Goal: Information Seeking & Learning: Learn about a topic

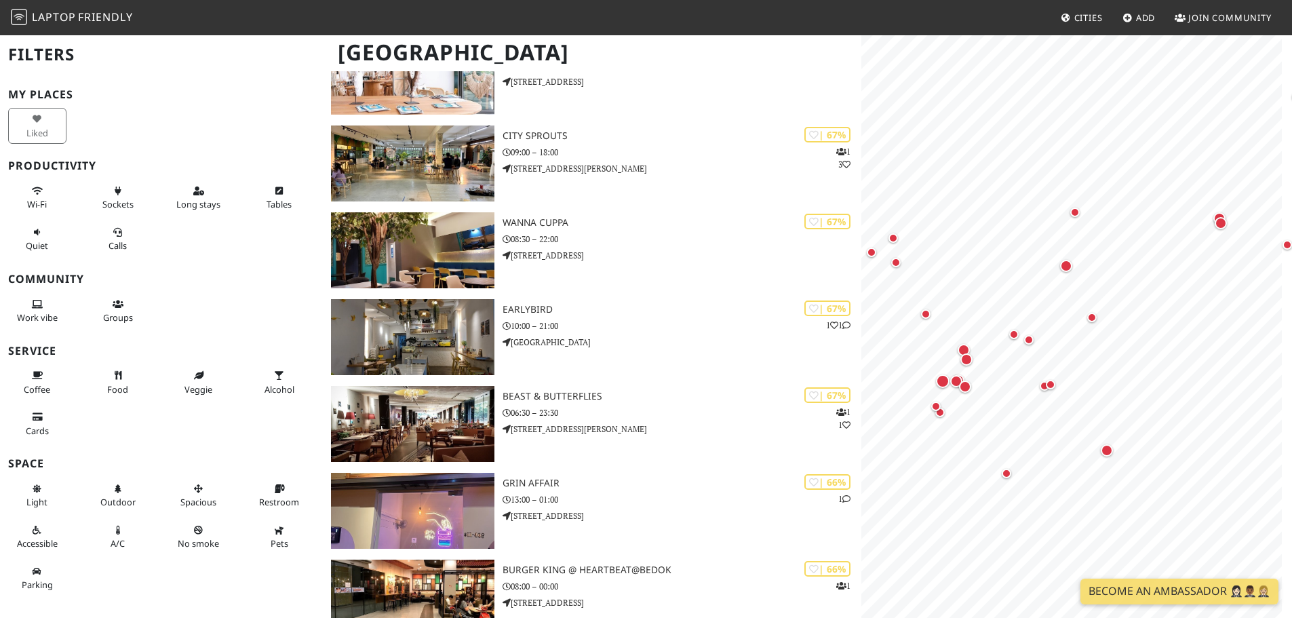
scroll to position [7279, 0]
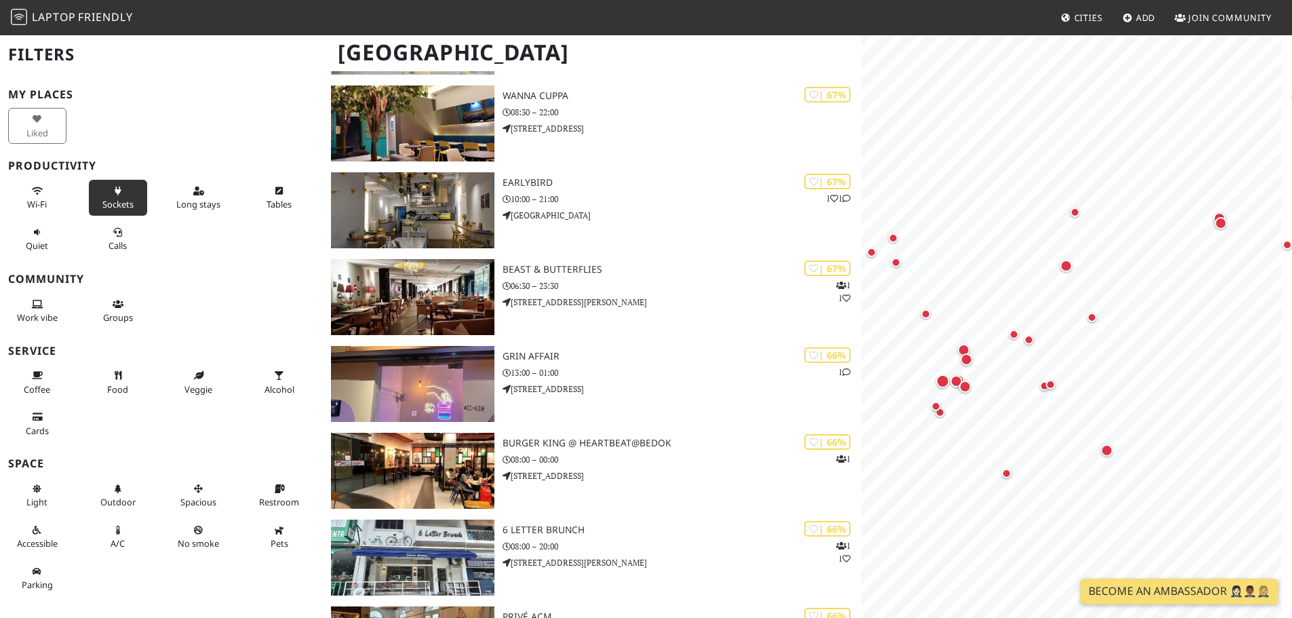
click at [120, 200] on span "Sockets" at bounding box center [117, 204] width 31 height 12
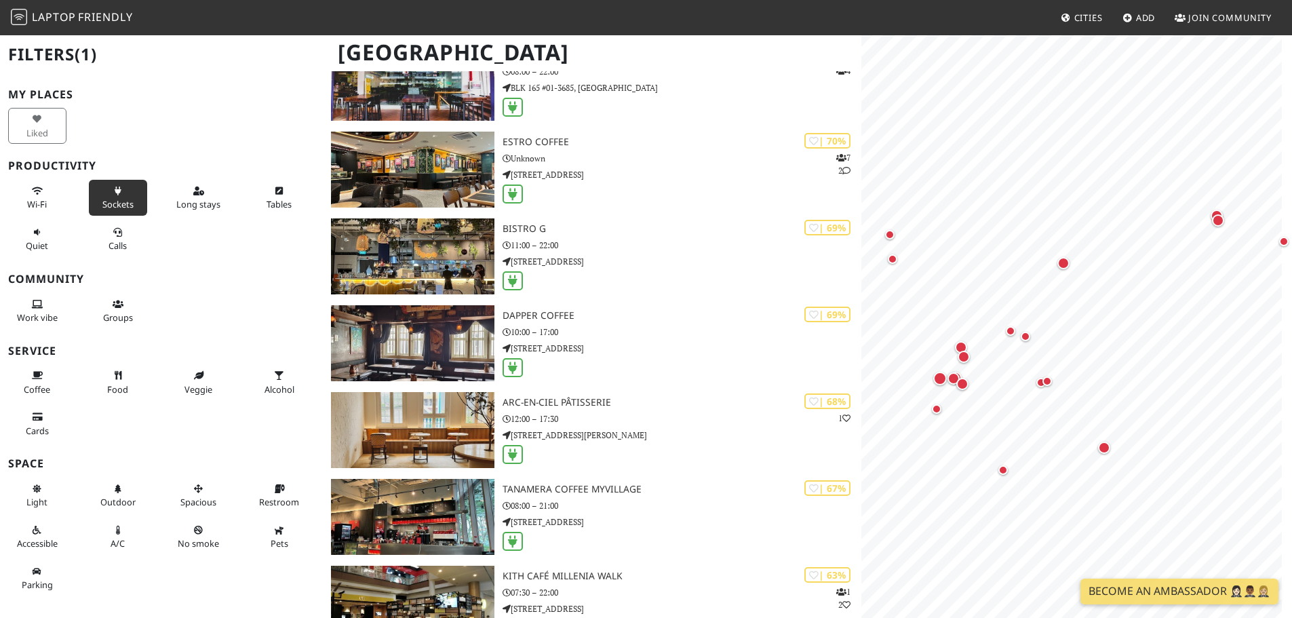
scroll to position [1424, 0]
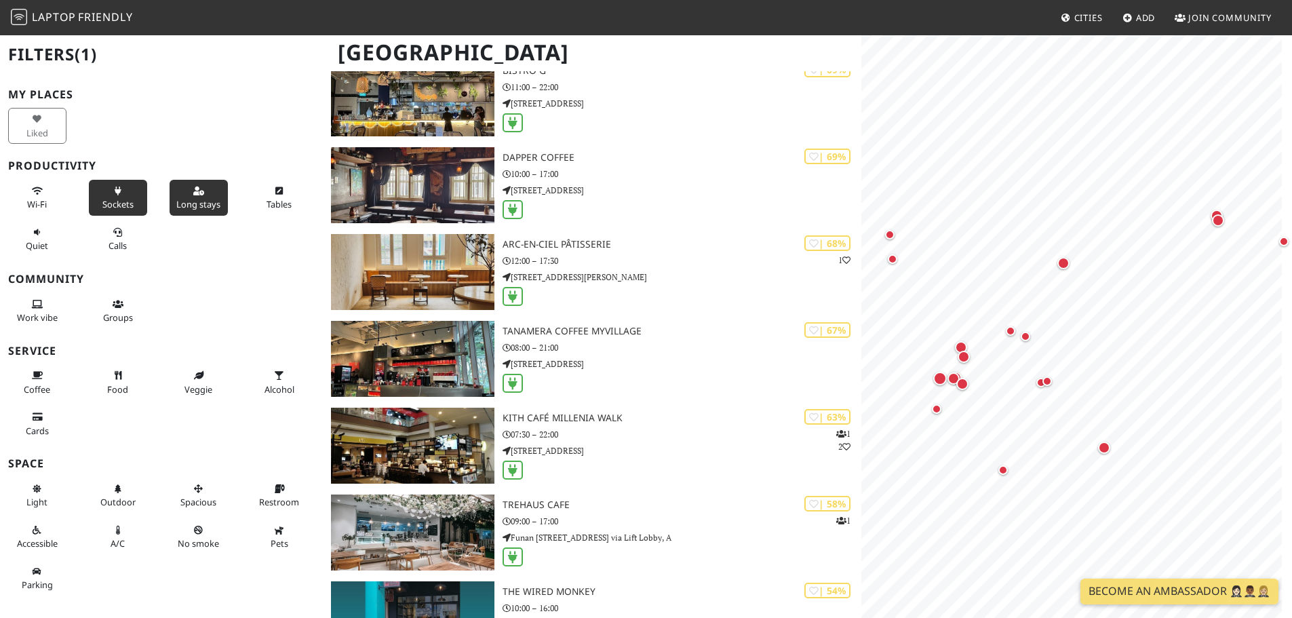
click at [200, 189] on button "Long stays" at bounding box center [199, 198] width 58 height 36
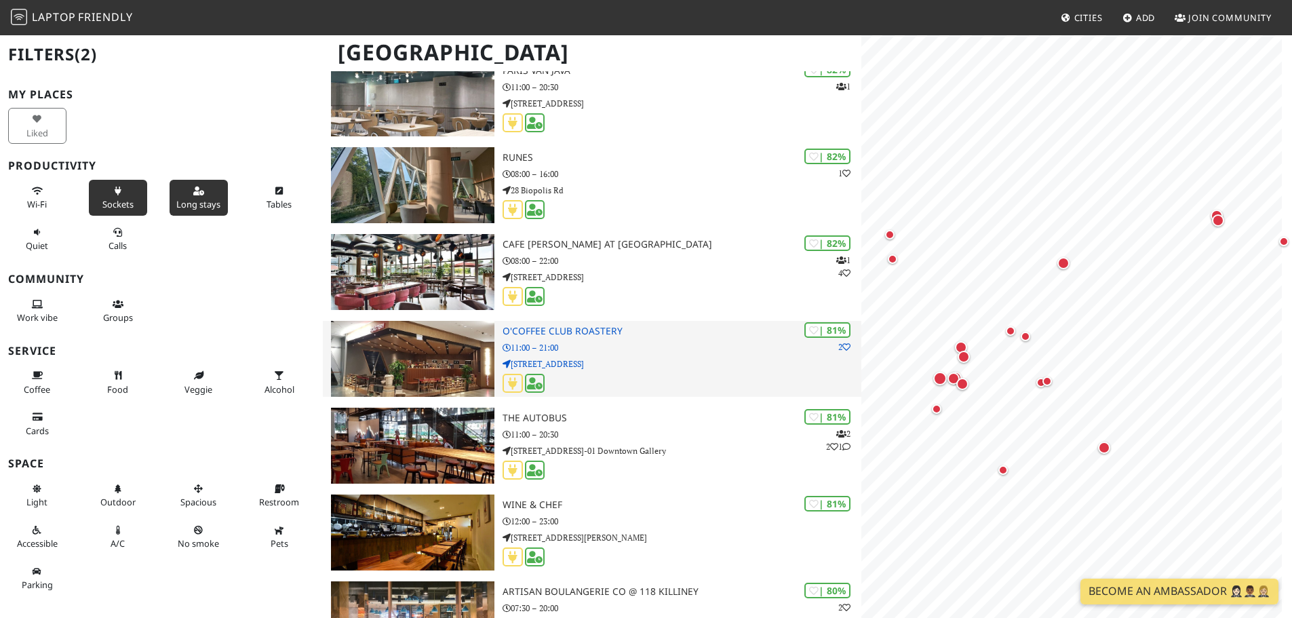
scroll to position [0, 0]
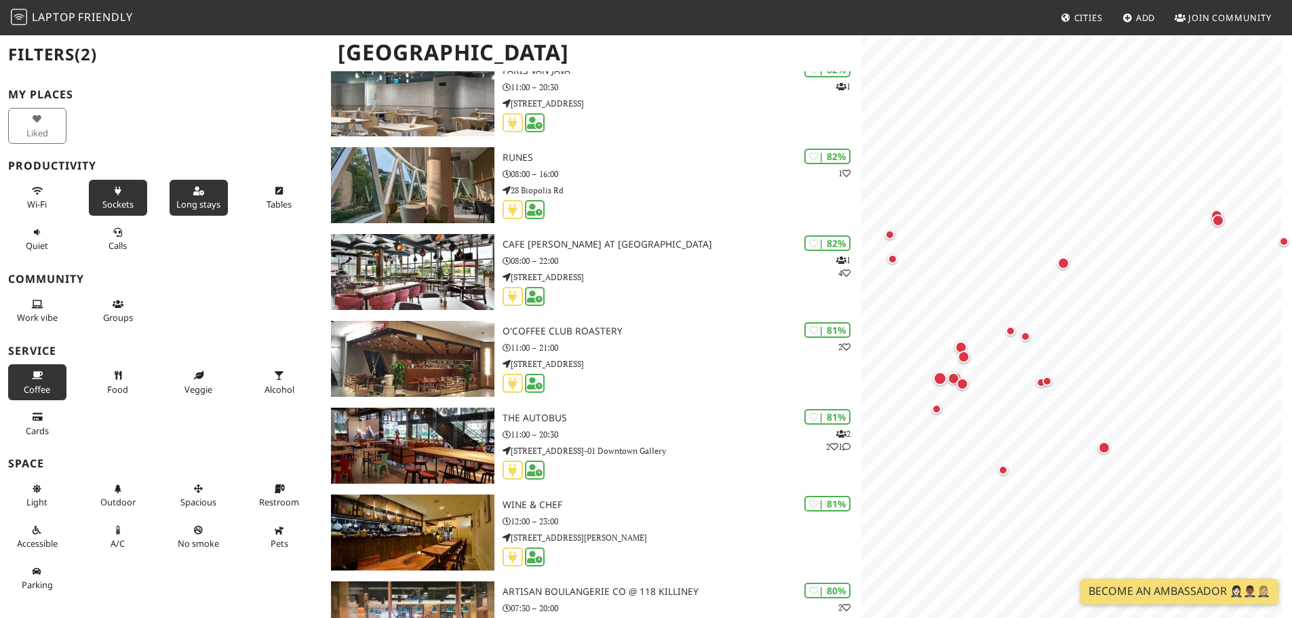
click at [33, 377] on icon at bounding box center [37, 376] width 11 height 9
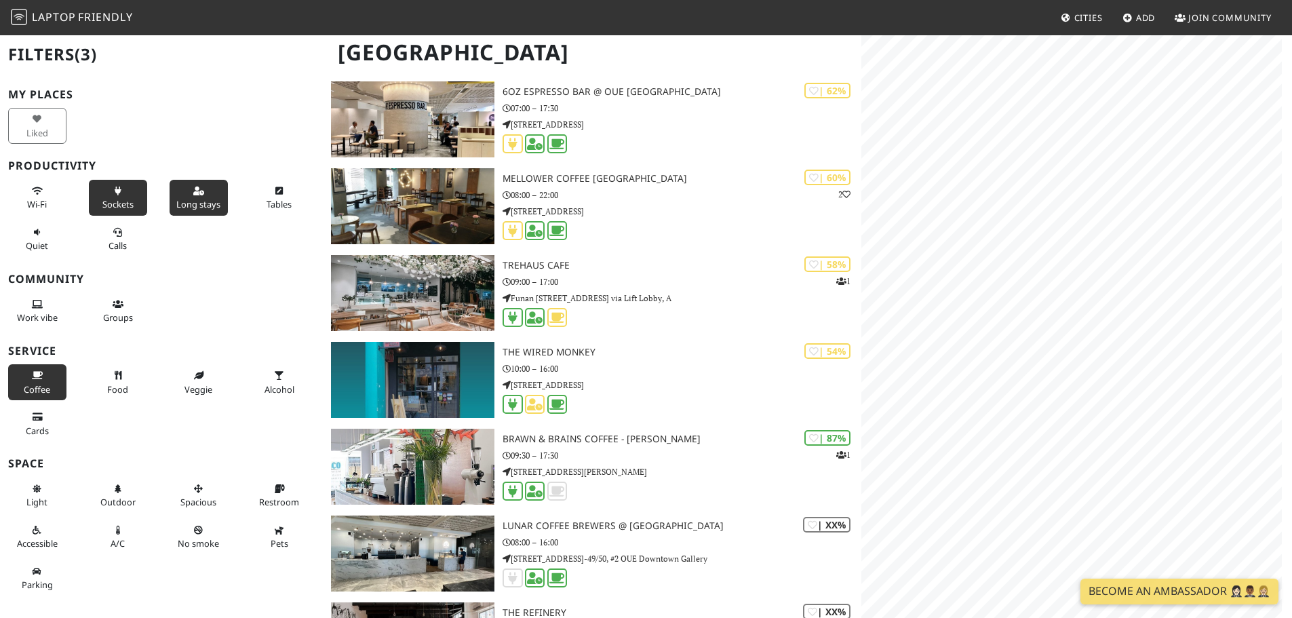
drag, startPoint x: 40, startPoint y: 389, endPoint x: 63, endPoint y: 383, distance: 23.7
click at [40, 389] on span "Coffee" at bounding box center [37, 389] width 26 height 12
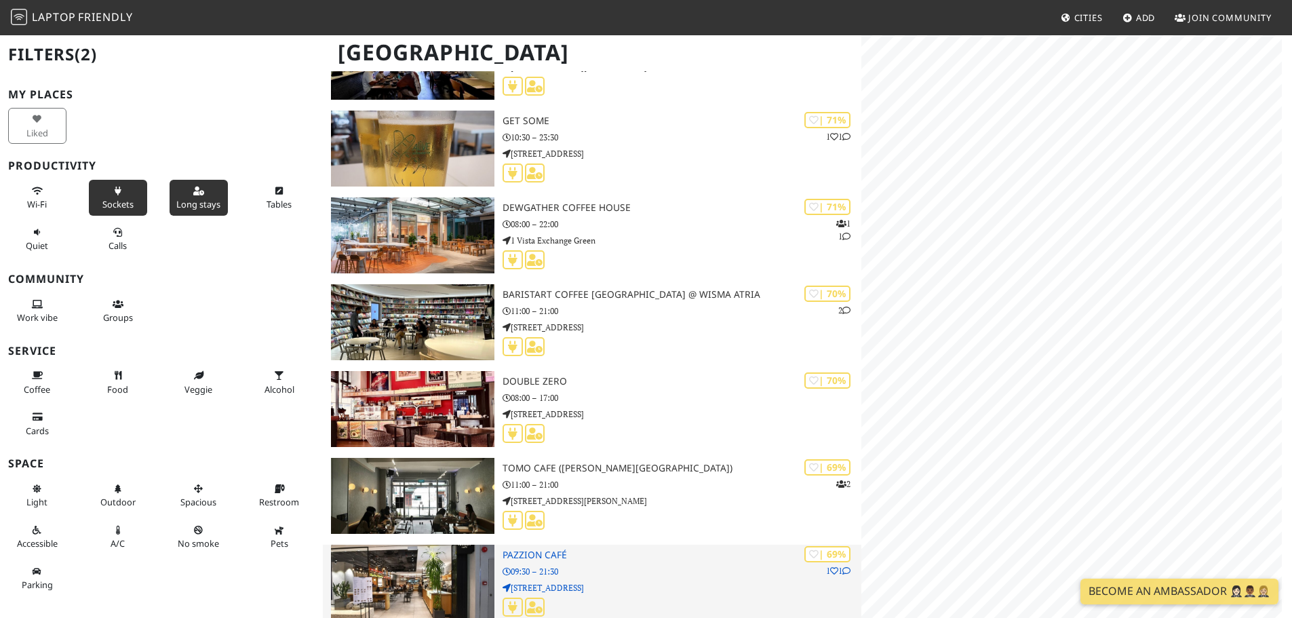
scroll to position [8229, 0]
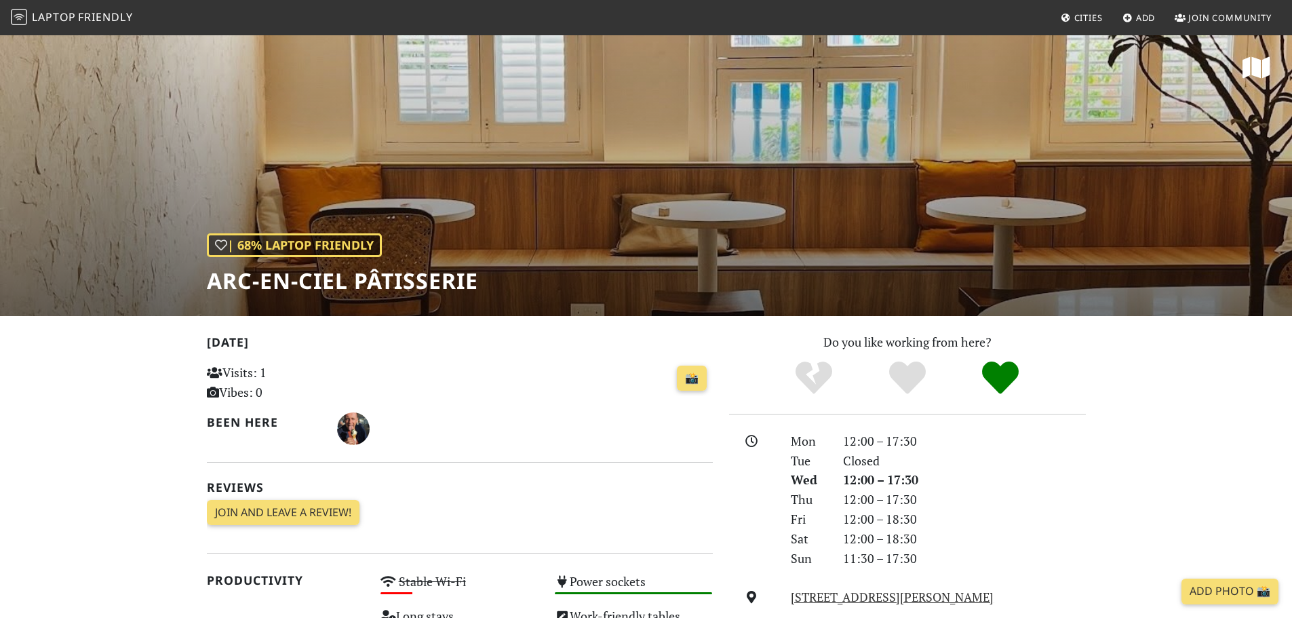
click at [918, 299] on div "| 68% Laptop Friendly Arc-en-ciel Pâtisserie" at bounding box center [646, 175] width 1292 height 282
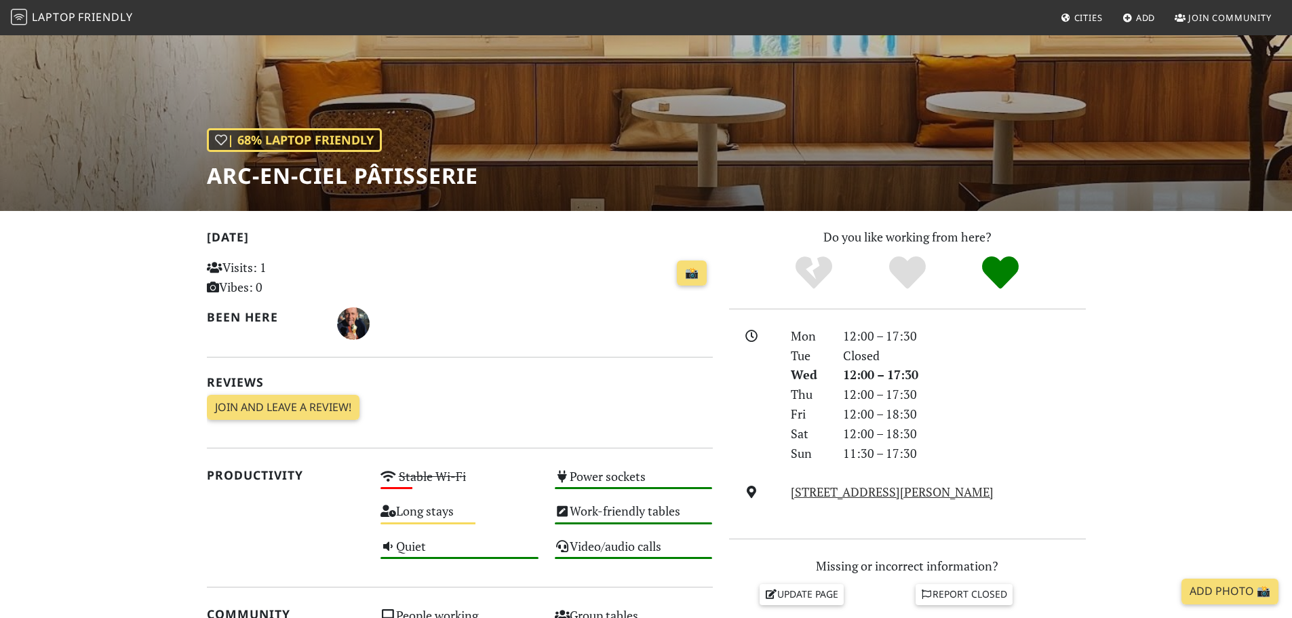
scroll to position [158, 0]
